Goal: Information Seeking & Learning: Learn about a topic

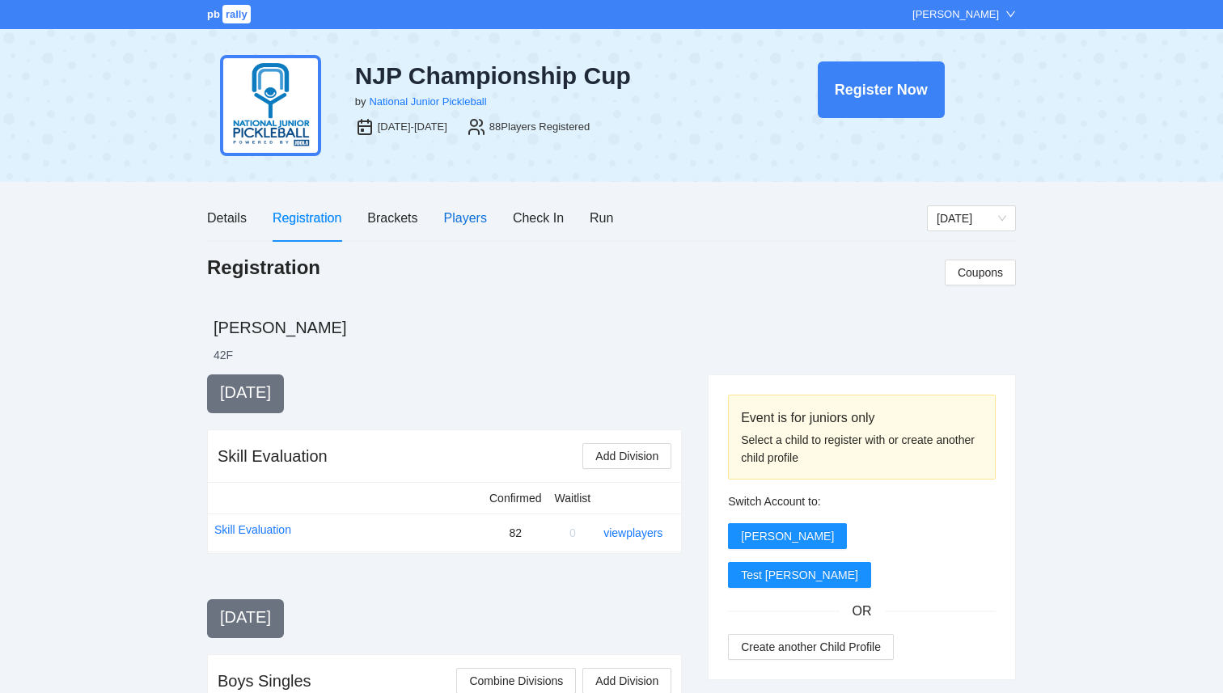
click at [463, 220] on div "Players" at bounding box center [465, 218] width 43 height 20
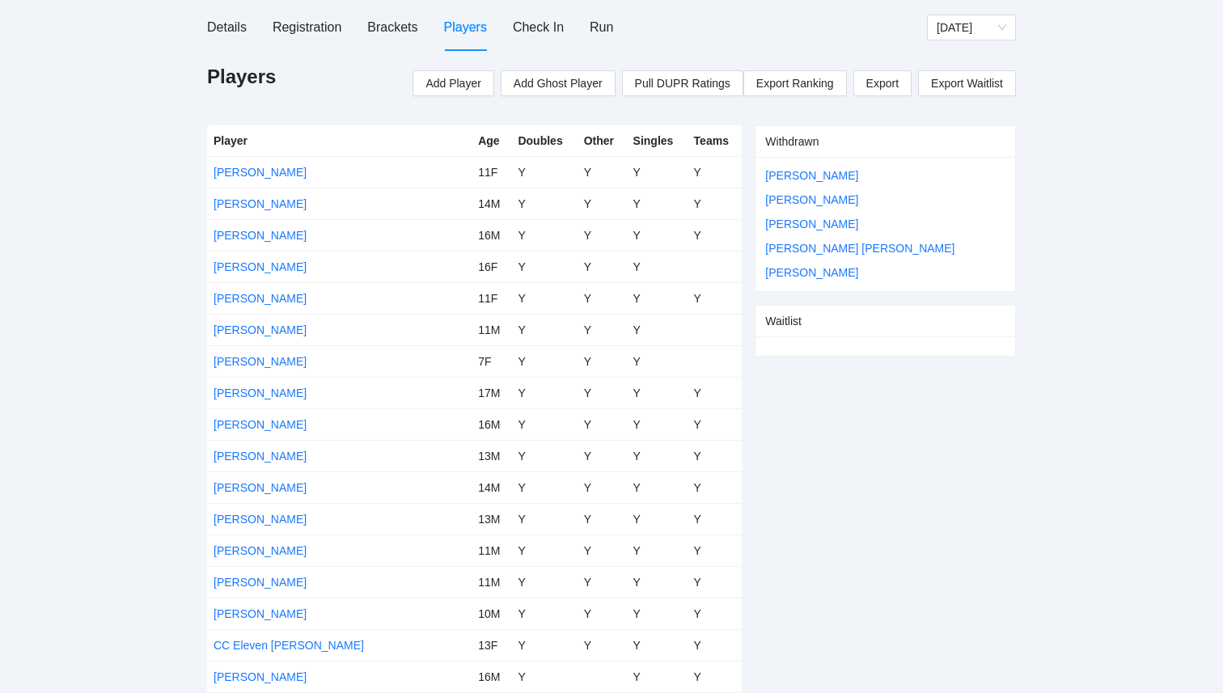
scroll to position [2193, 0]
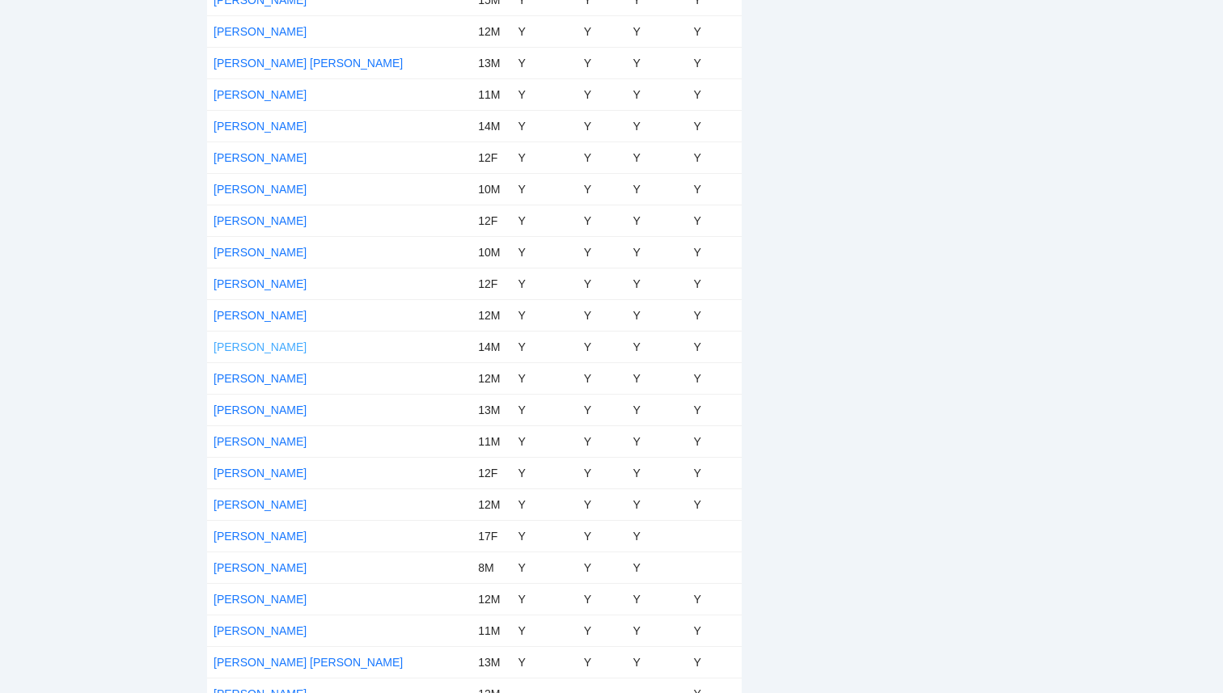
click at [235, 343] on link "Noah Lim" at bounding box center [260, 347] width 93 height 13
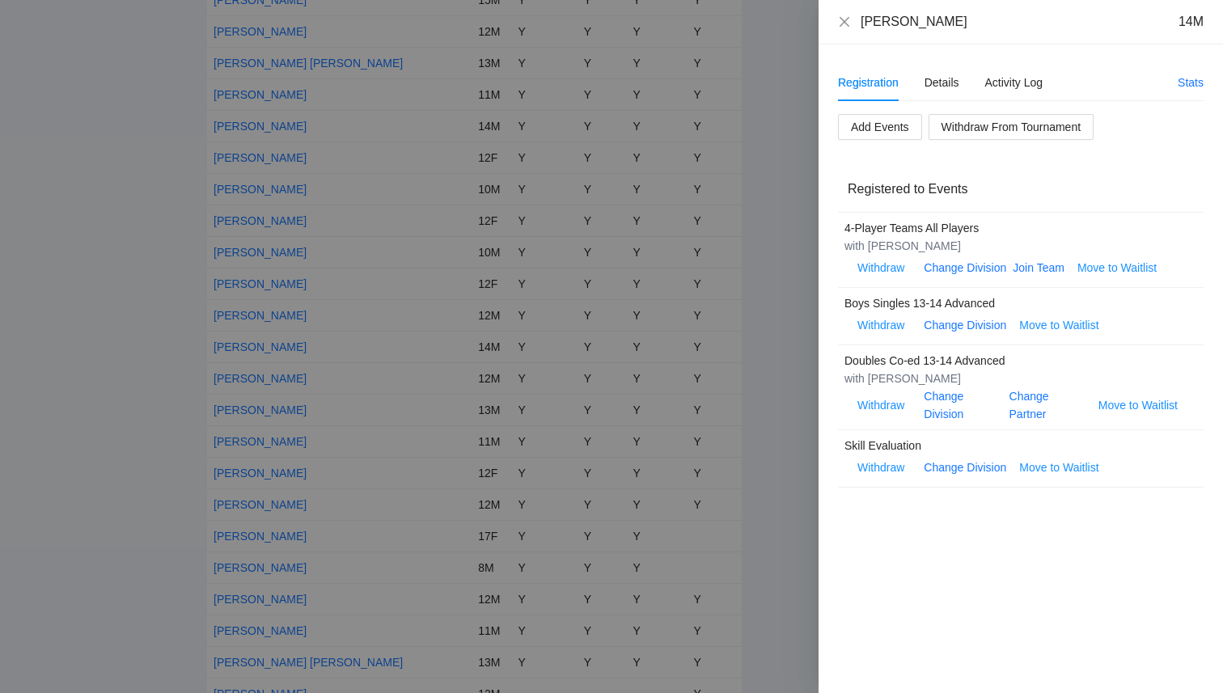
click at [735, 266] on div at bounding box center [611, 346] width 1223 height 693
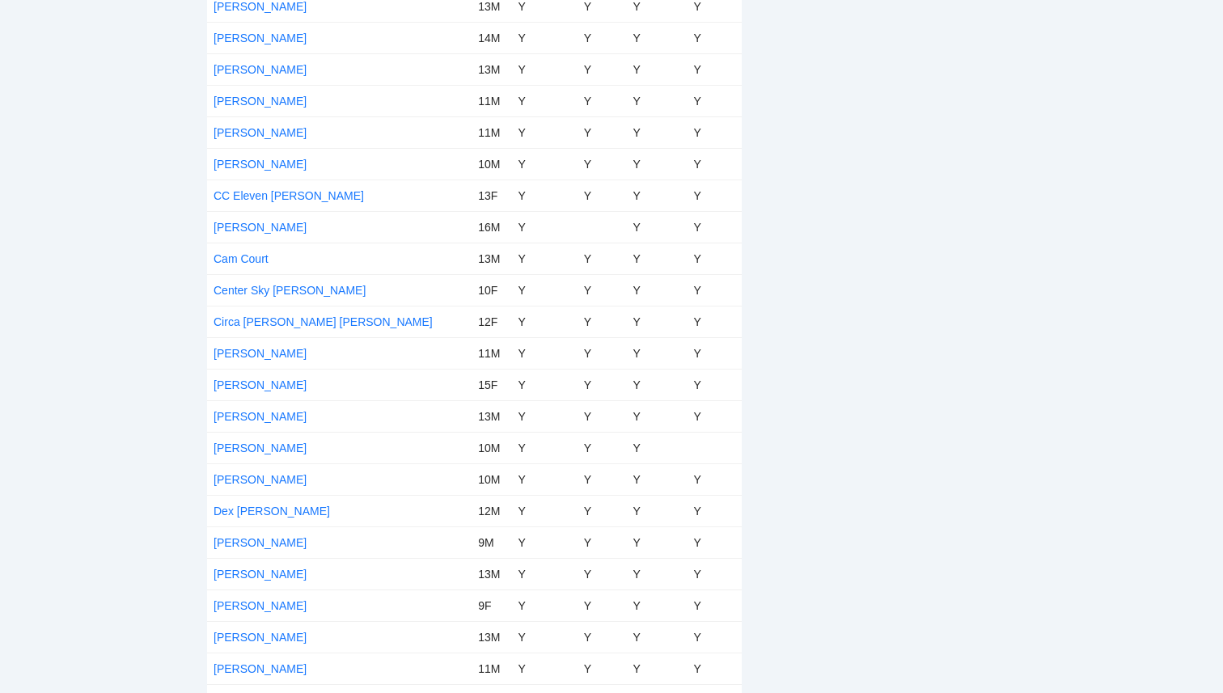
scroll to position [237, 0]
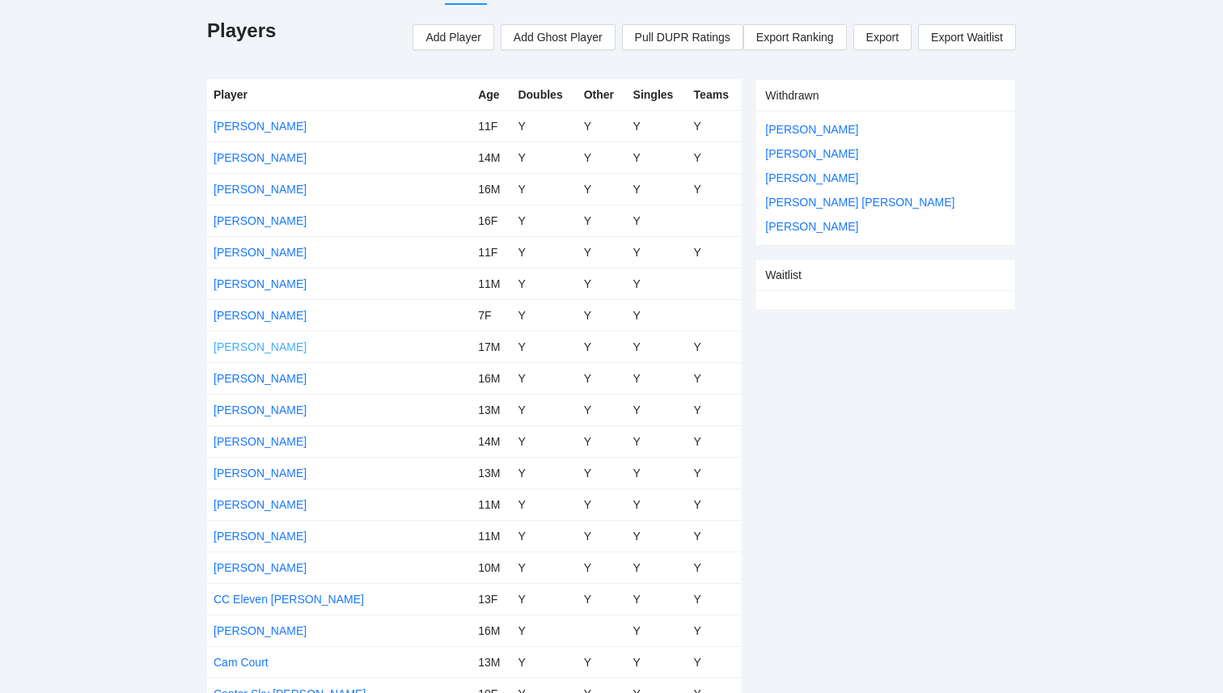
click at [244, 344] on link "Benjamin Lim" at bounding box center [260, 347] width 93 height 13
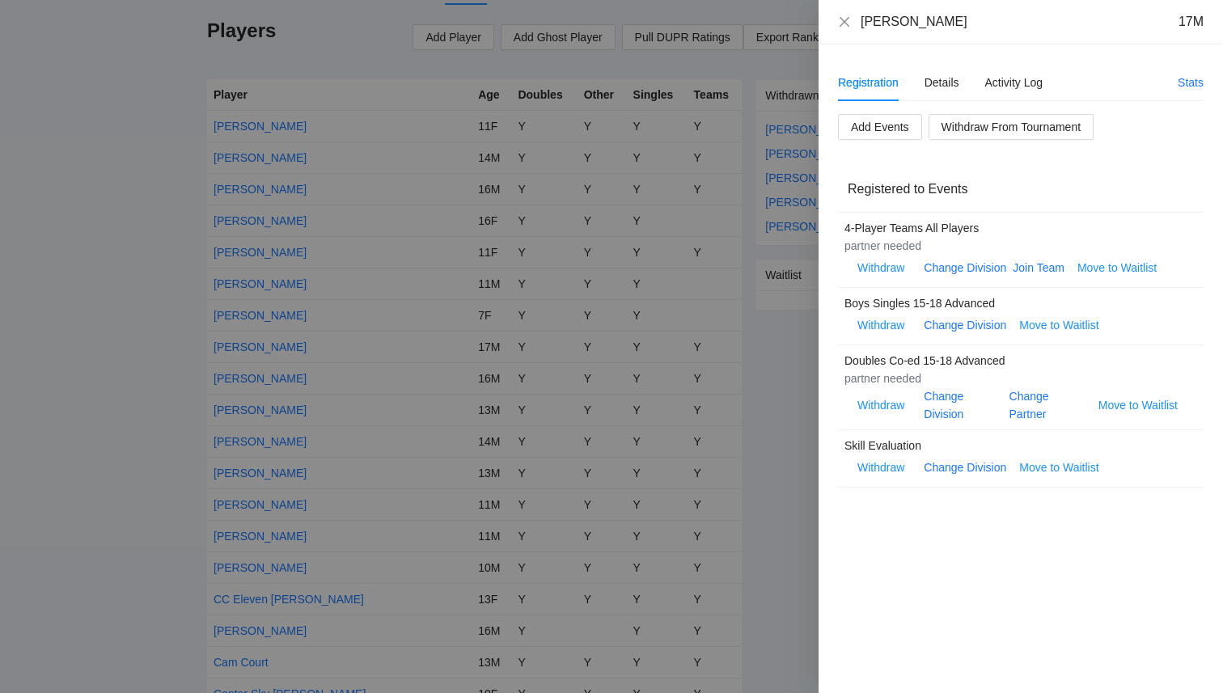
click at [117, 325] on div at bounding box center [611, 346] width 1223 height 693
